Goal: Task Accomplishment & Management: Use online tool/utility

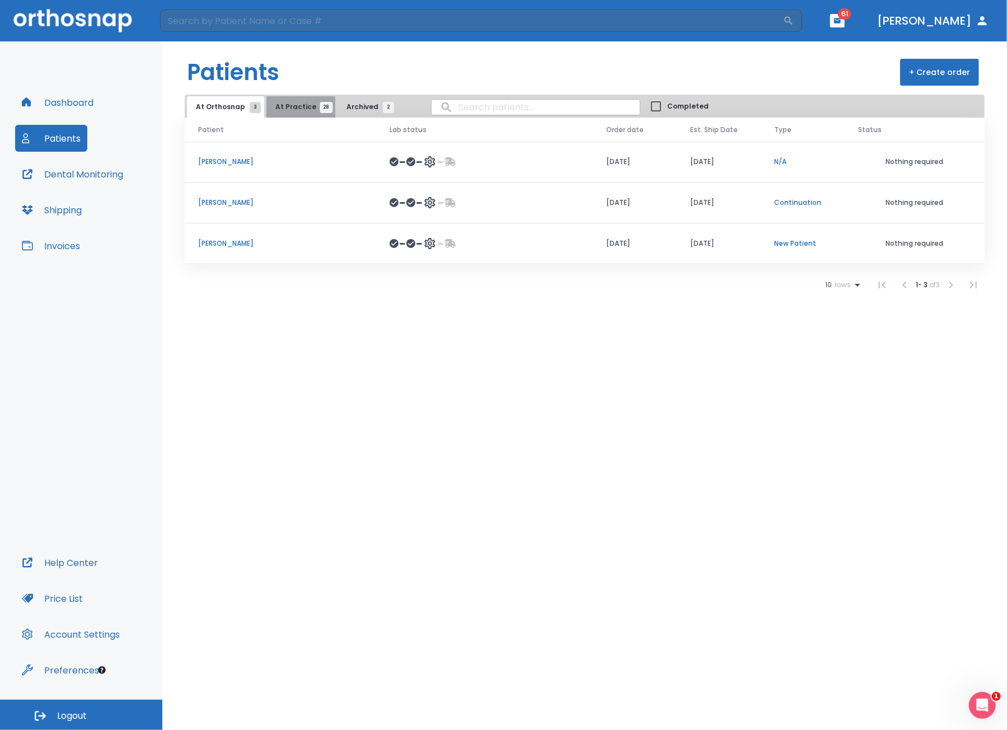
click at [297, 103] on span "At Practice 28" at bounding box center [300, 107] width 51 height 10
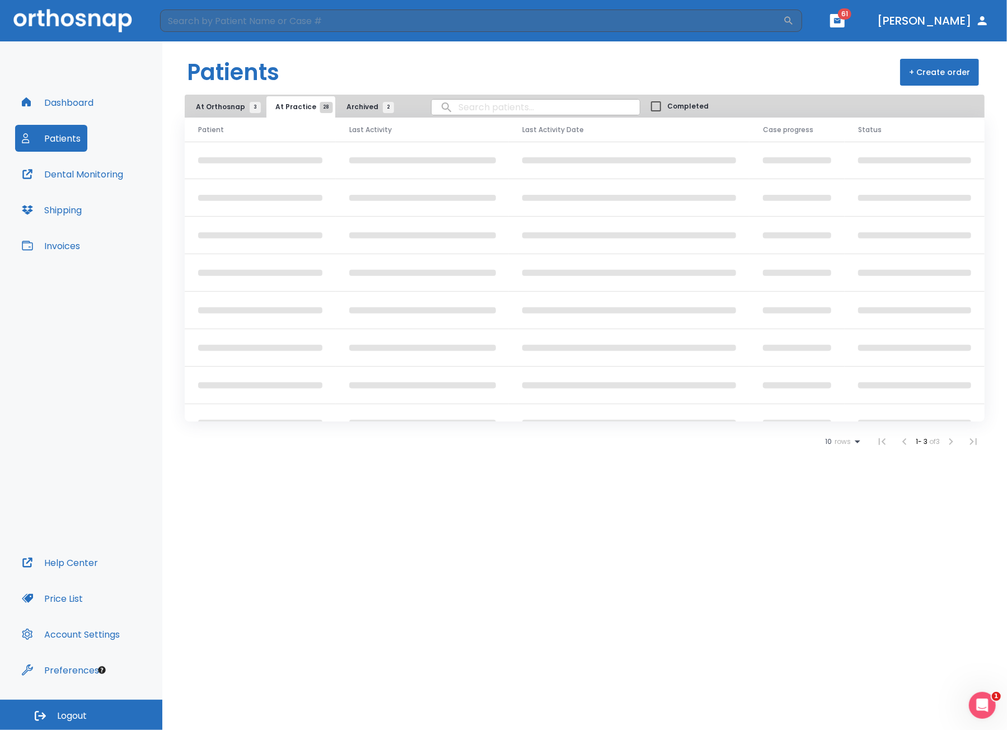
click at [474, 106] on input "search" at bounding box center [536, 107] width 208 height 22
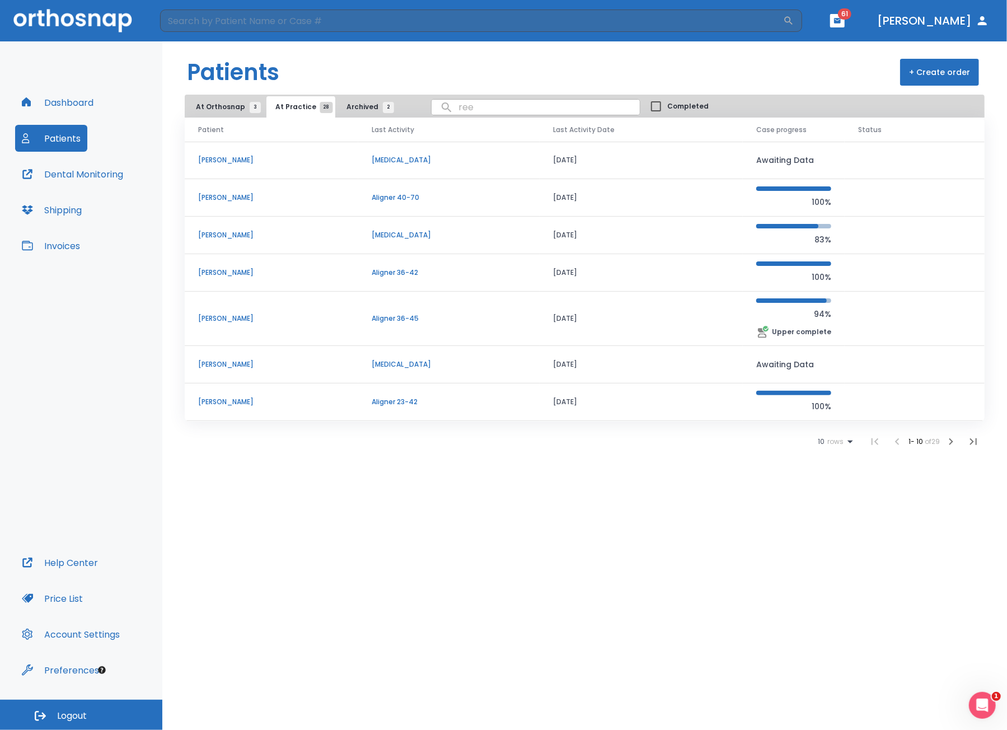
type input "[PERSON_NAME]"
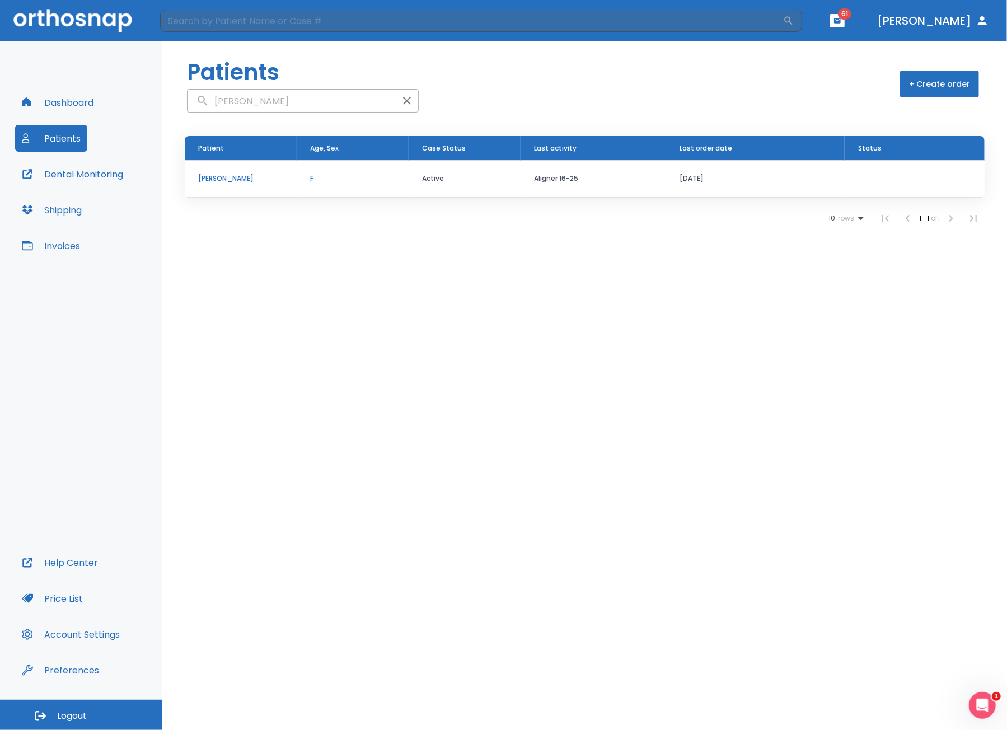
click at [268, 183] on td "[PERSON_NAME]" at bounding box center [241, 179] width 112 height 38
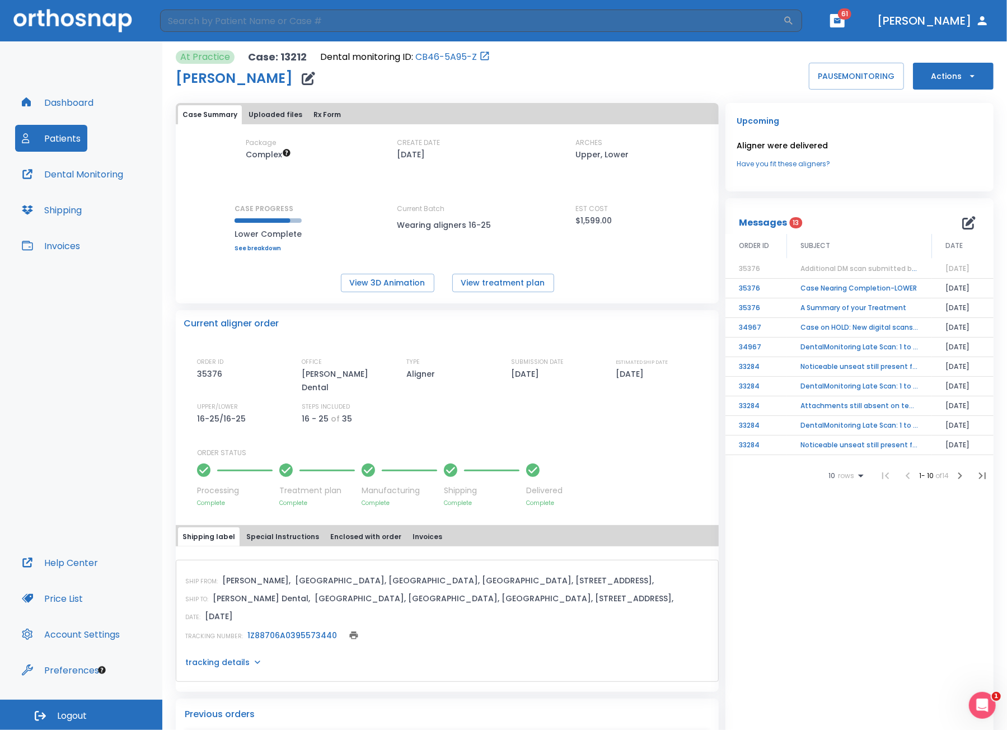
click at [950, 81] on button "Actions" at bounding box center [953, 76] width 81 height 27
click at [942, 160] on p "Order Next Aligners" at bounding box center [946, 164] width 63 height 10
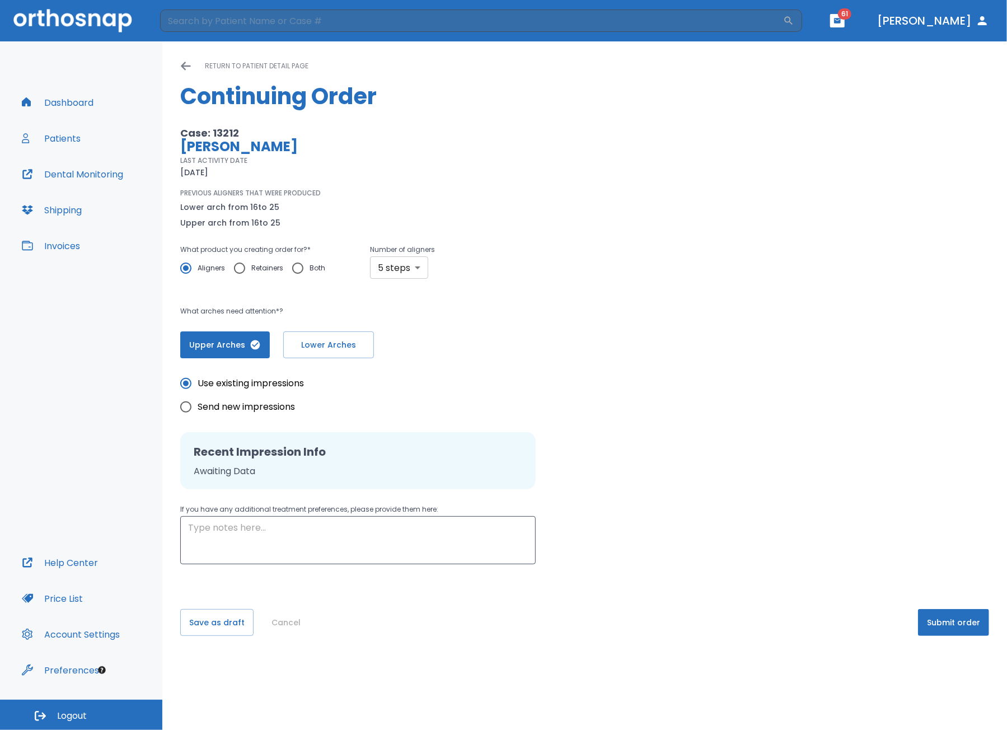
click at [398, 269] on body "​ 61 [PERSON_NAME] Dashboard Patients Dental Monitoring Shipping Invoices Help …" at bounding box center [503, 365] width 1007 height 730
click at [409, 350] on li "10 steps" at bounding box center [397, 354] width 65 height 20
type input "10"
click at [346, 343] on span "Lower Arches" at bounding box center [328, 345] width 67 height 12
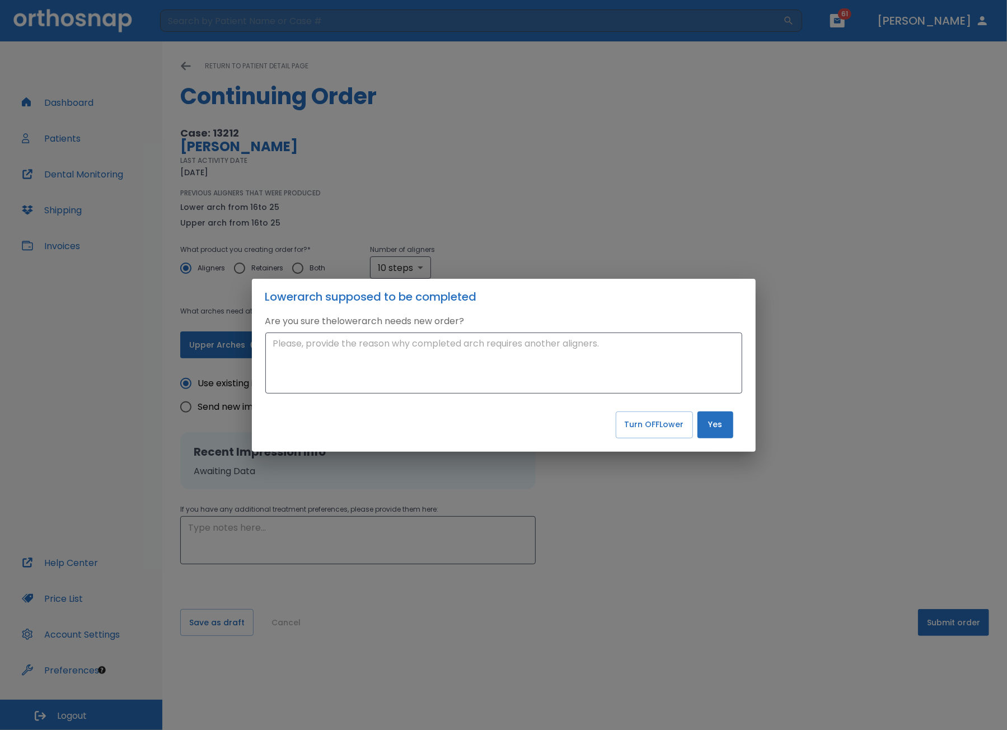
click at [702, 150] on div "Lower arch supposed to be completed Are you sure the lower arch needs new order…" at bounding box center [503, 365] width 1007 height 730
click at [752, 223] on div "Lower arch supposed to be completed Are you sure the lower arch needs new order…" at bounding box center [503, 365] width 1007 height 730
click at [733, 222] on div "Lower arch supposed to be completed Are you sure the lower arch needs new order…" at bounding box center [503, 365] width 1007 height 730
